Goal: Navigation & Orientation: Find specific page/section

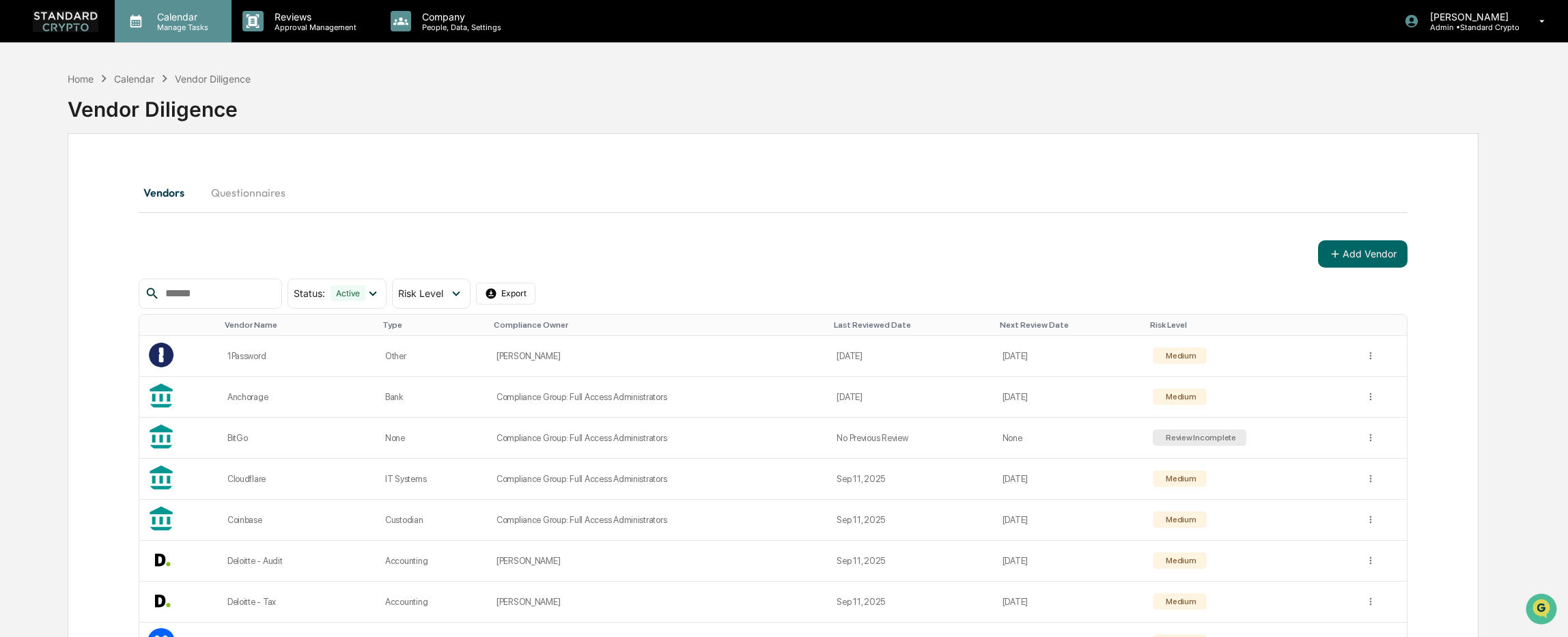
click at [166, 24] on p "Manage Tasks" at bounding box center [180, 27] width 69 height 10
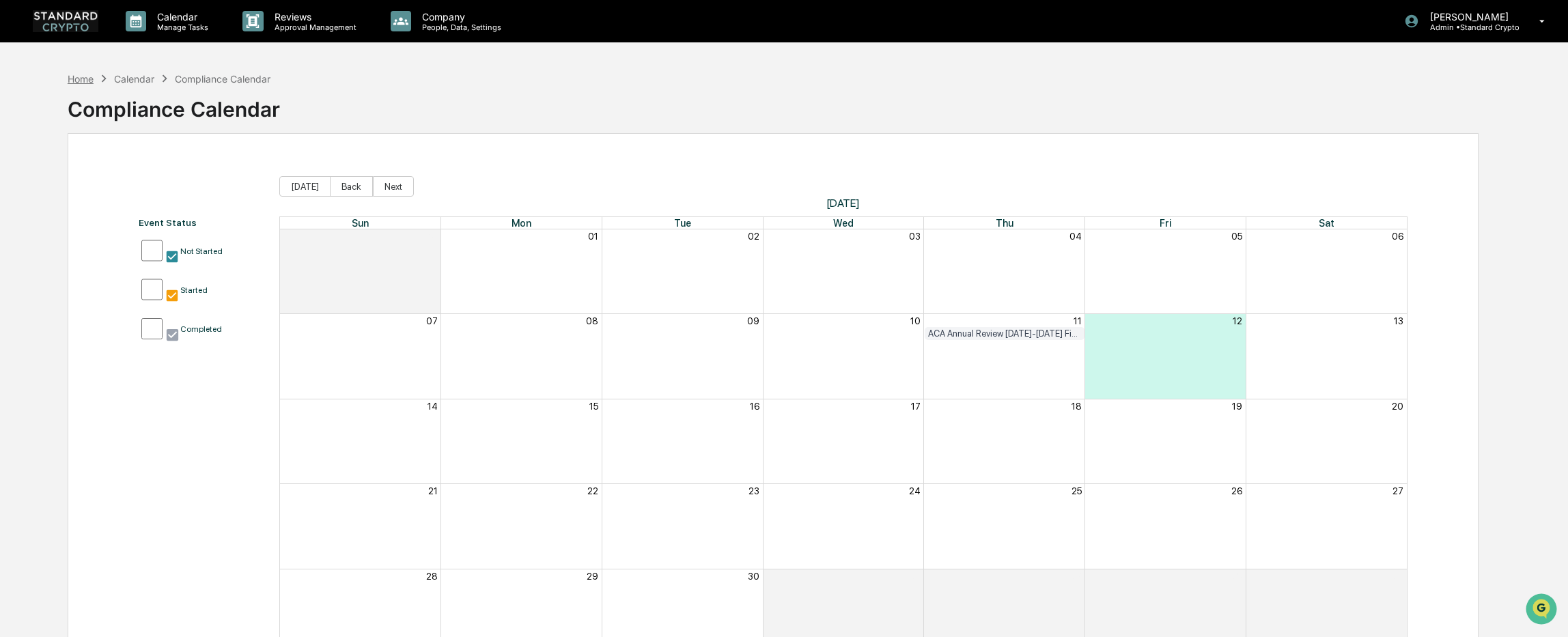
click at [76, 77] on div "Home" at bounding box center [80, 79] width 26 height 12
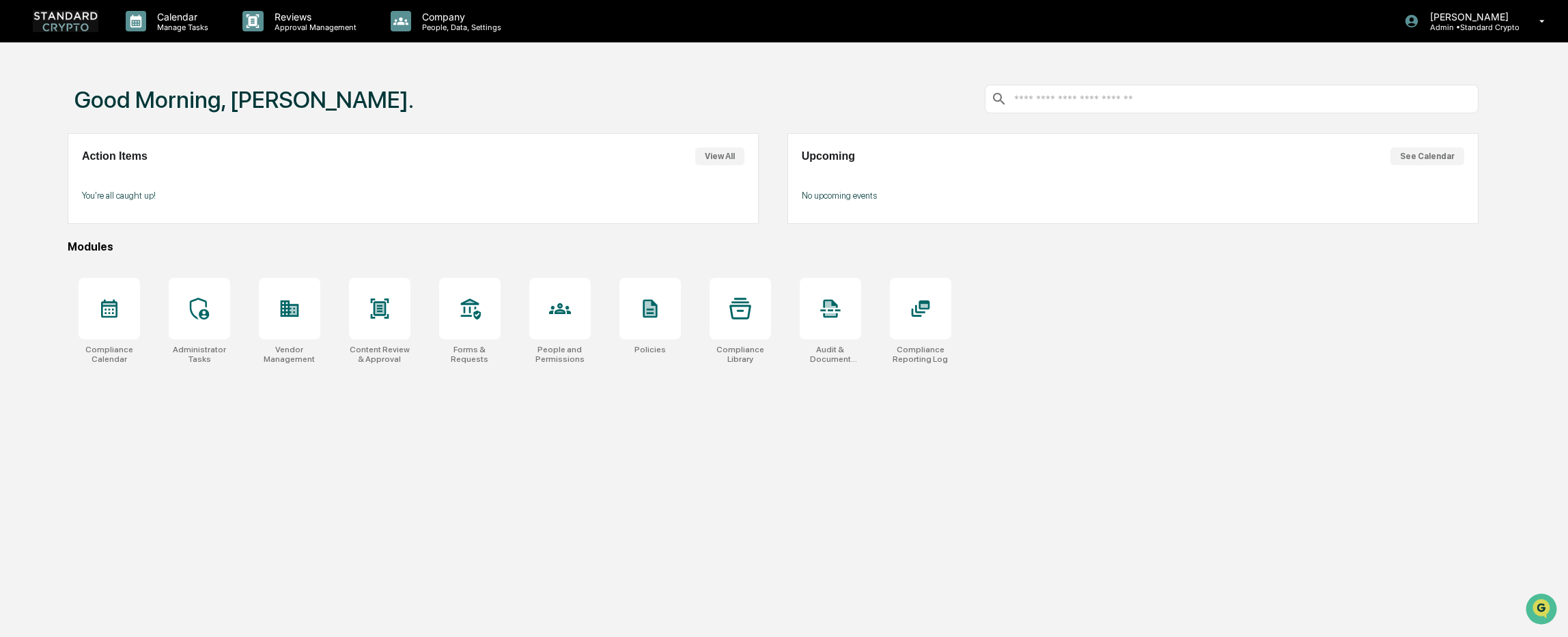
click at [14, 194] on div "Good Morning, Ashley. Action Items View All You're all caught up! Upcoming See …" at bounding box center [784, 383] width 1568 height 637
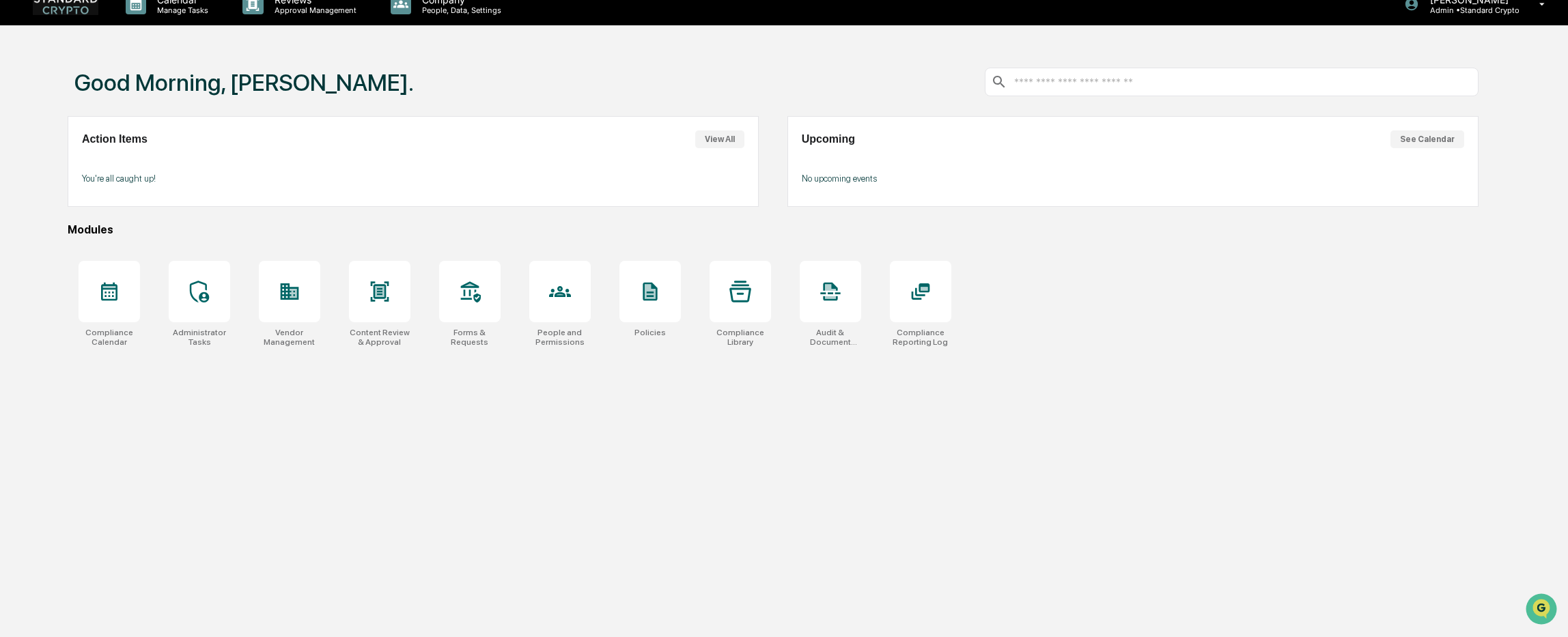
scroll to position [65, 0]
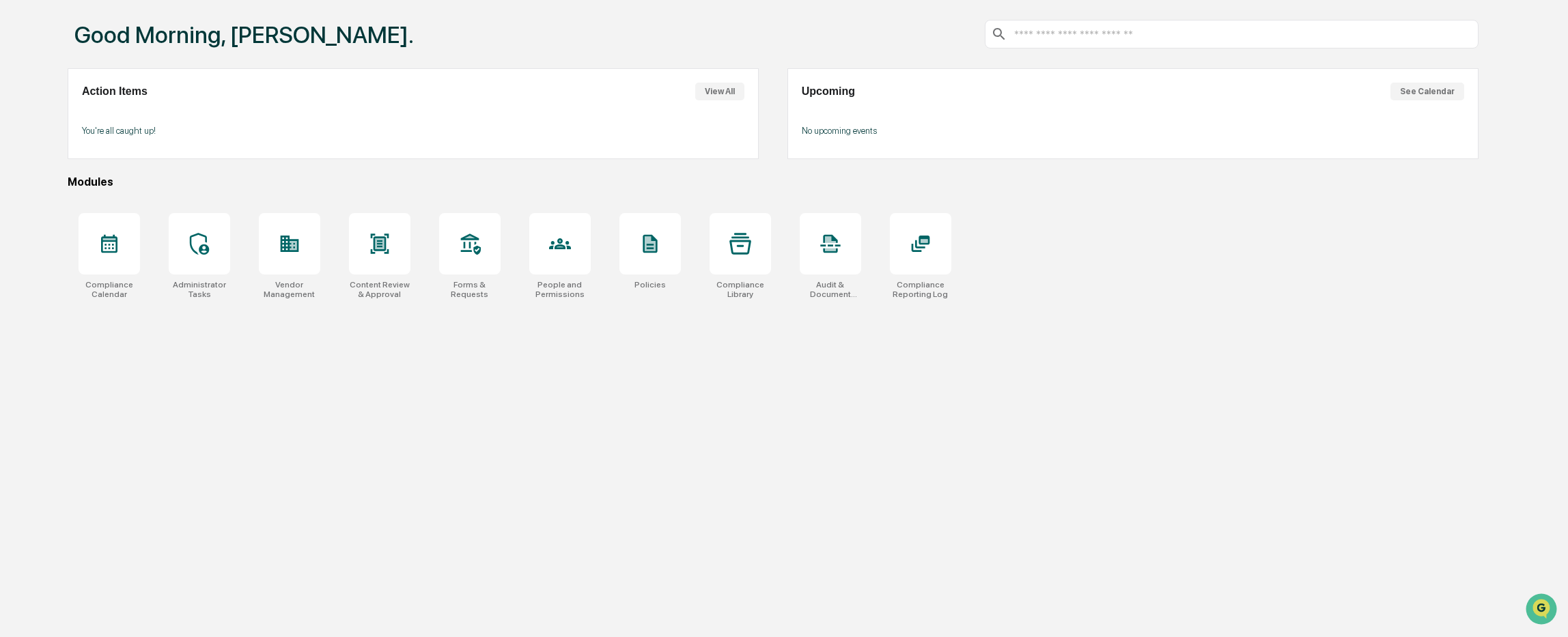
click at [119, 356] on div "Good Morning, Ashley. Action Items View All You're all caught up! Upcoming See …" at bounding box center [773, 318] width 1452 height 637
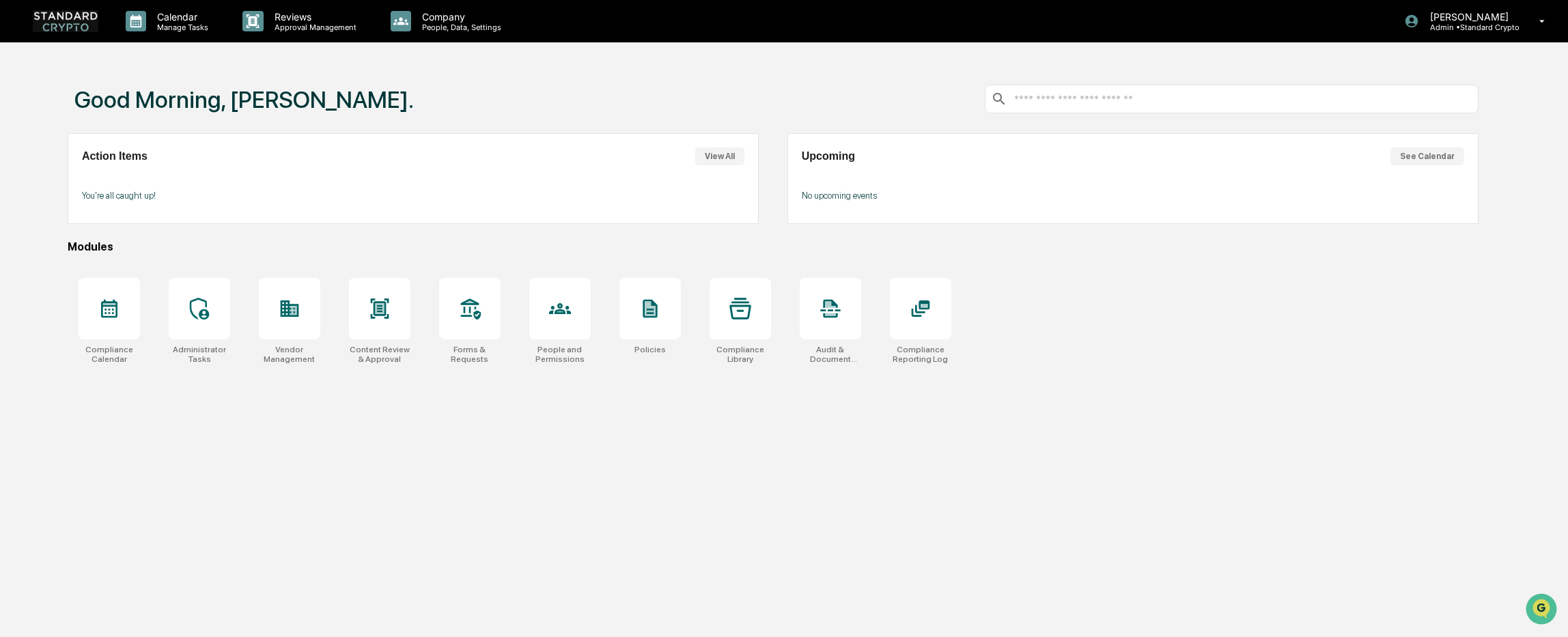
click at [454, 471] on div "Good Morning, Ashley. Action Items View All You're all caught up! Upcoming See …" at bounding box center [773, 383] width 1452 height 637
click at [390, 402] on div "Good Morning, Ashley. Action Items View All You're all caught up! Upcoming See …" at bounding box center [773, 383] width 1452 height 637
click at [113, 306] on icon at bounding box center [109, 309] width 16 height 18
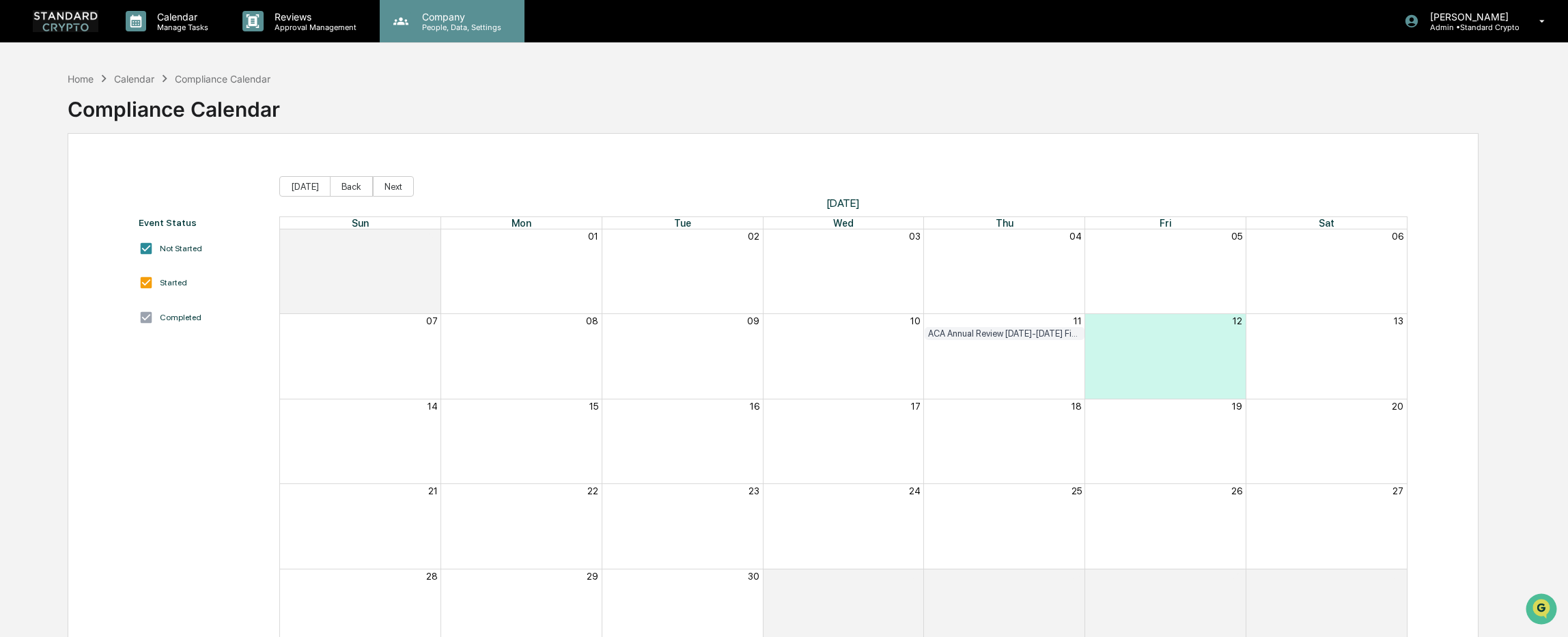
click at [437, 26] on p "People, Data, Settings" at bounding box center [460, 27] width 97 height 10
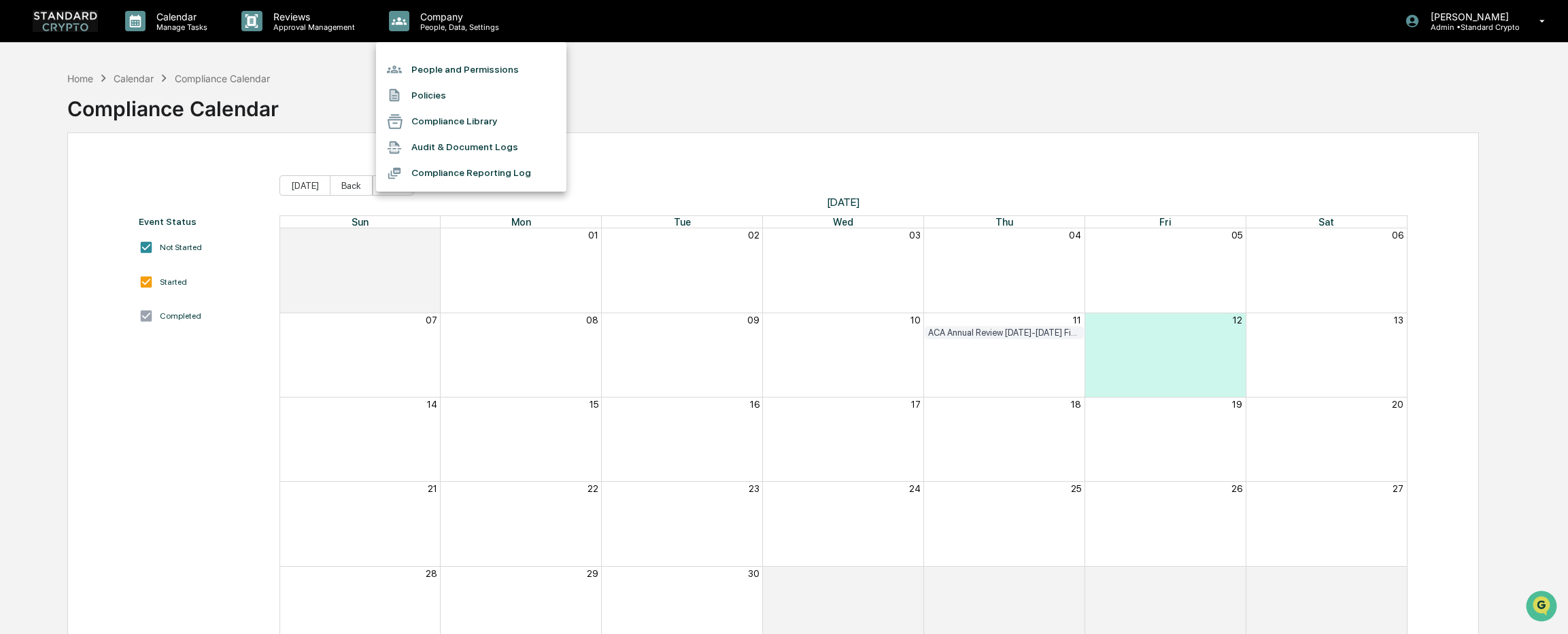
click at [77, 80] on div at bounding box center [784, 317] width 1568 height 634
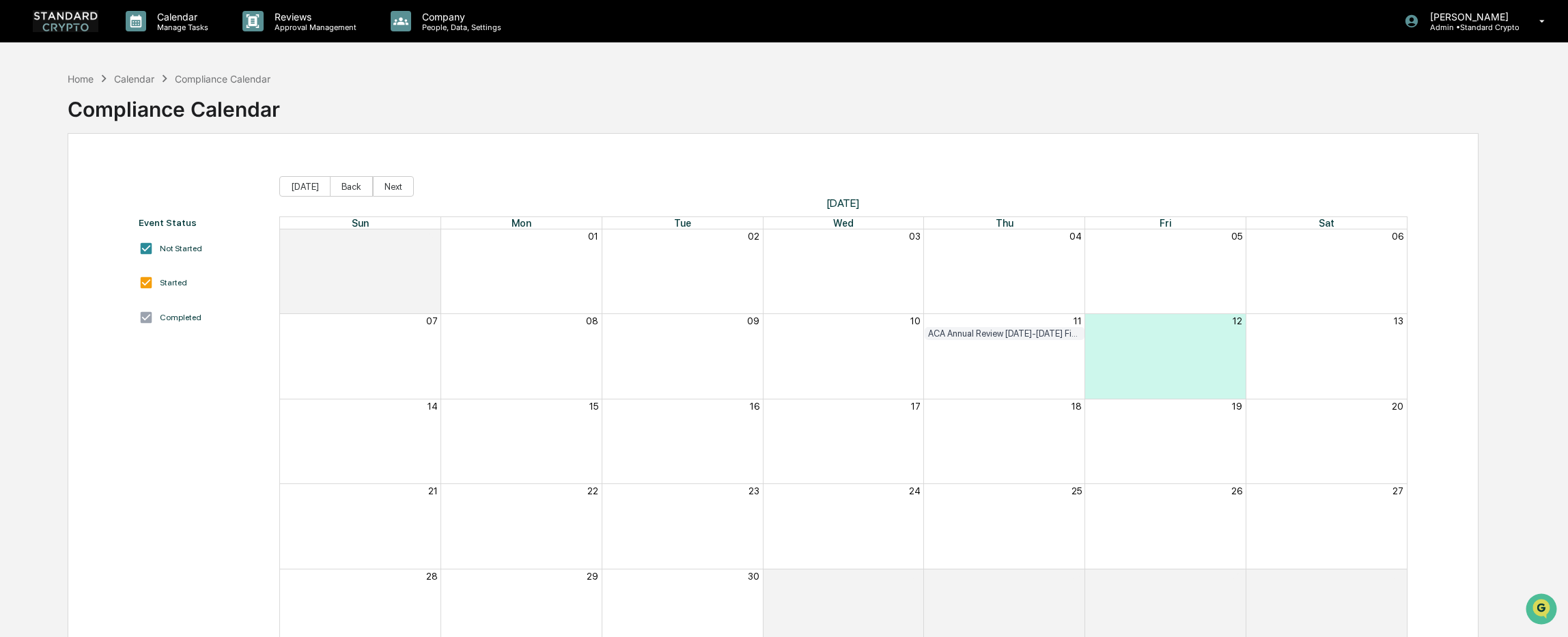
click at [77, 80] on div "Home" at bounding box center [80, 79] width 26 height 12
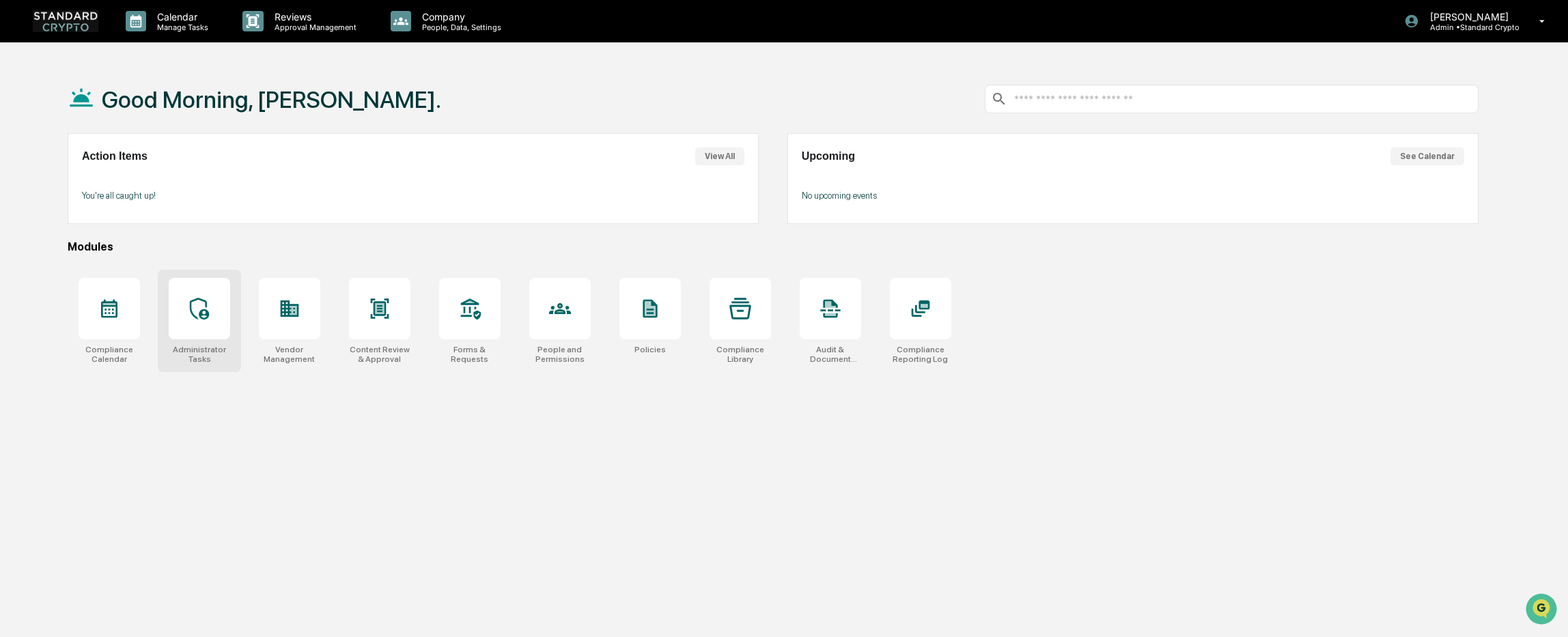
click at [197, 329] on div at bounding box center [199, 309] width 62 height 62
click at [196, 327] on div at bounding box center [199, 309] width 62 height 62
click at [196, 324] on div at bounding box center [199, 309] width 62 height 62
